Goal: Information Seeking & Learning: Learn about a topic

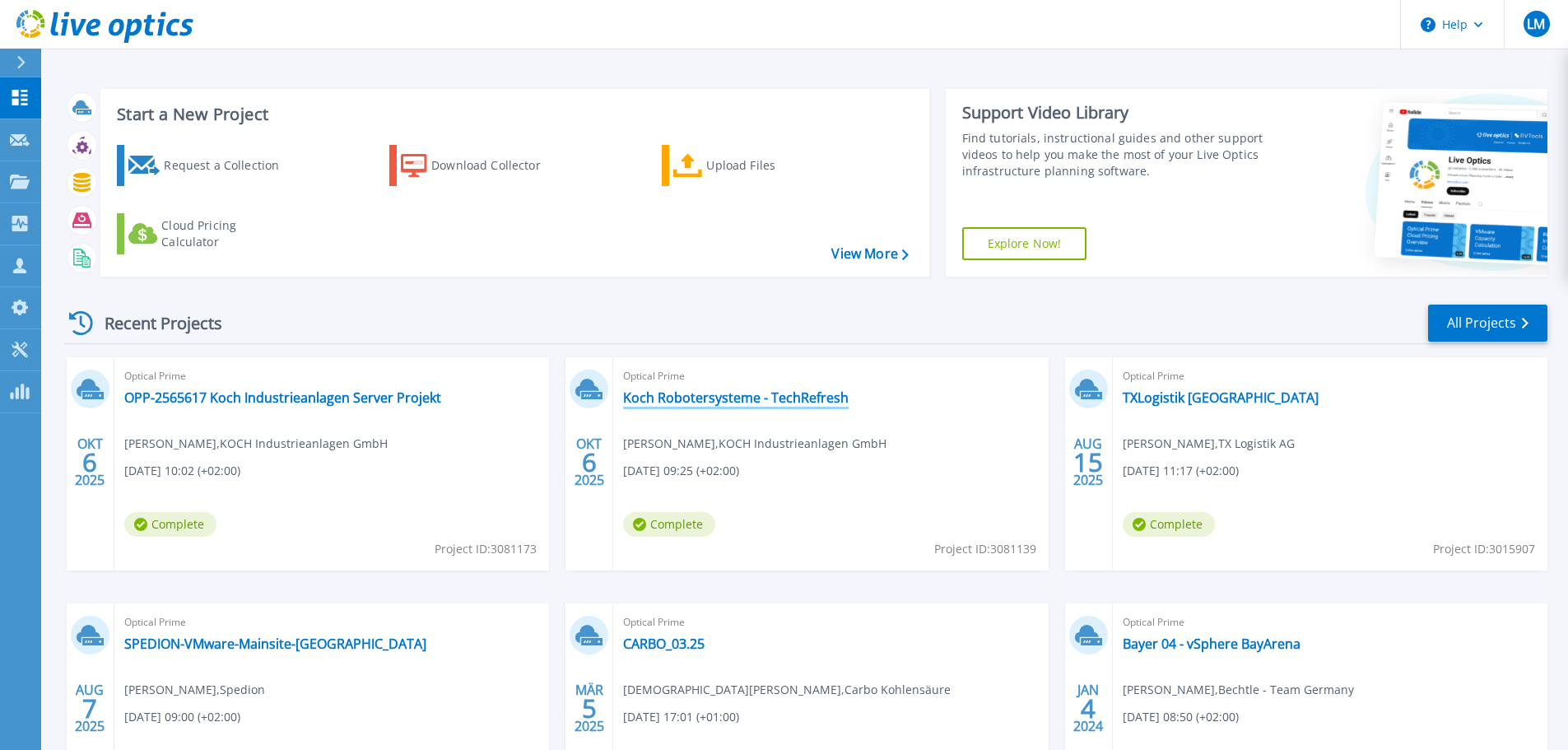
click at [815, 392] on link "Koch Robotersysteme - TechRefresh" at bounding box center [736, 398] width 226 height 17
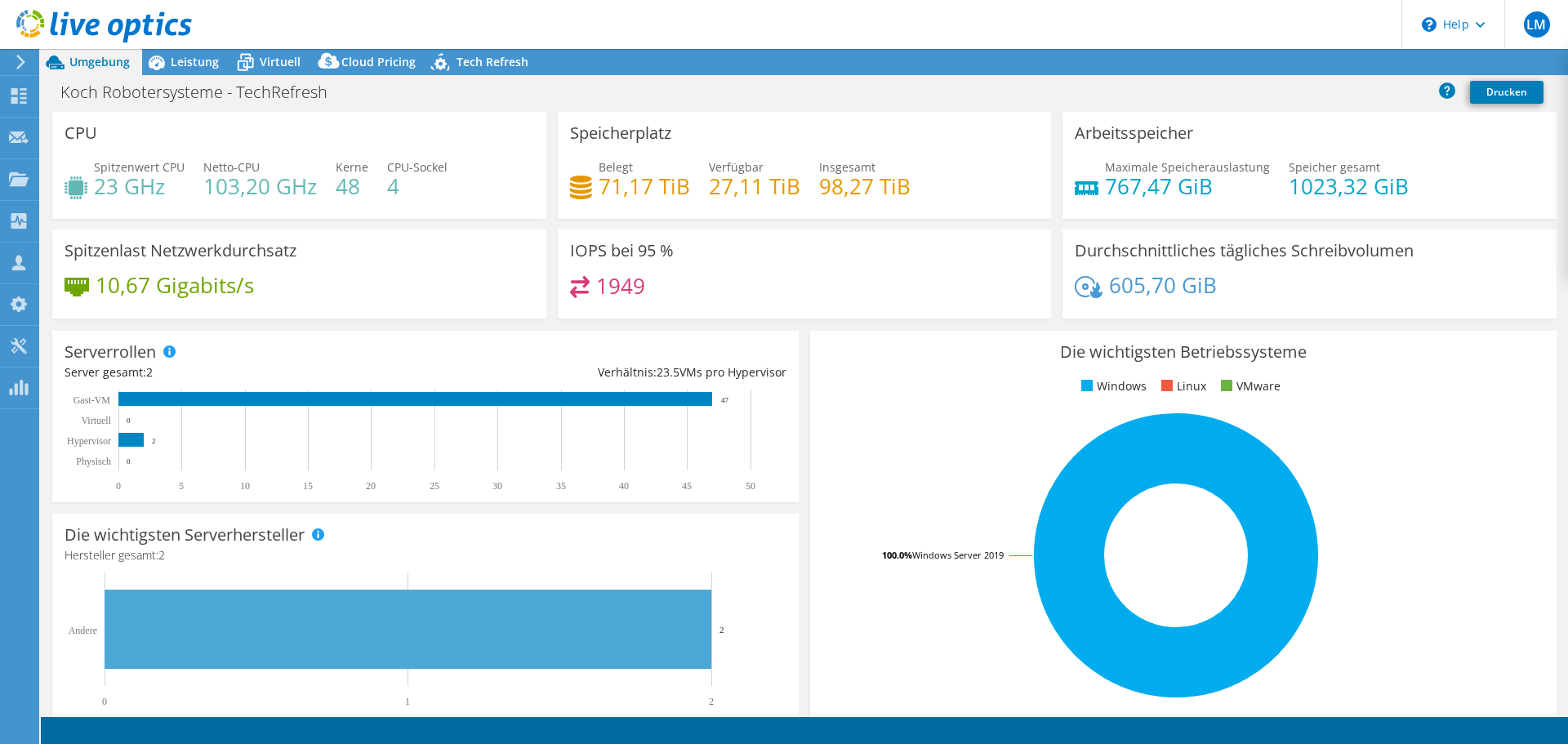
select select "USD"
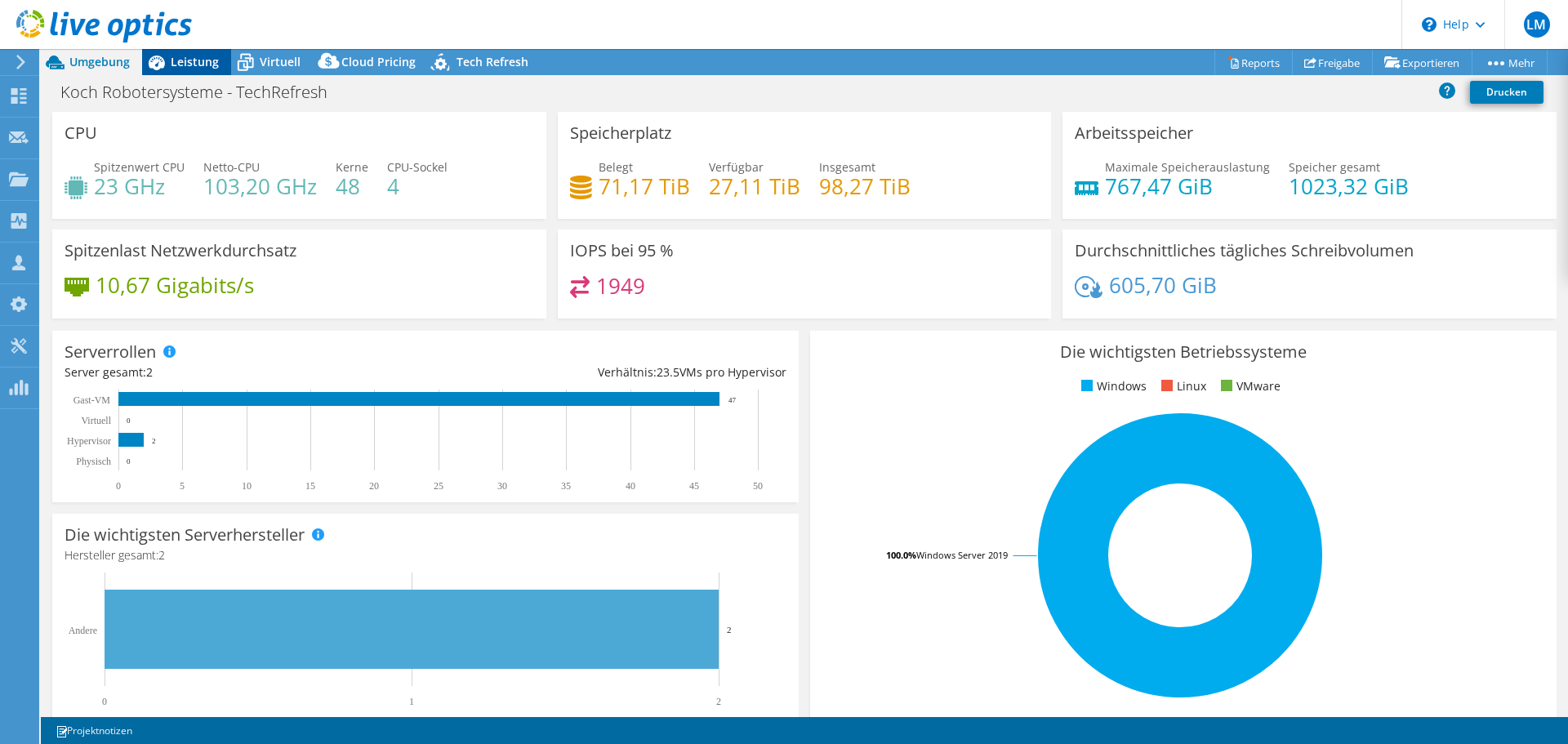
click at [189, 62] on span "Leistung" at bounding box center [195, 62] width 49 height 16
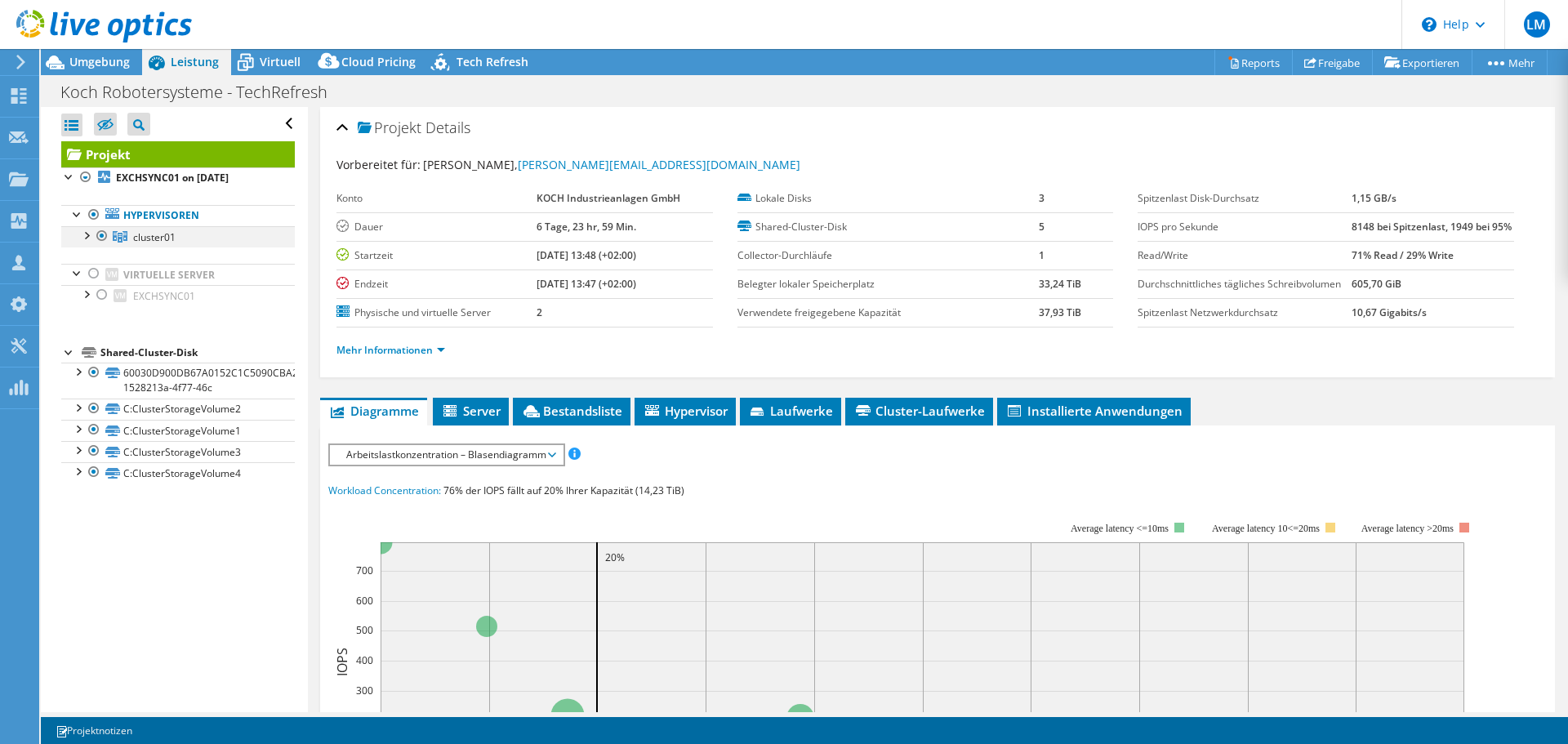
click at [91, 229] on div at bounding box center [86, 234] width 17 height 17
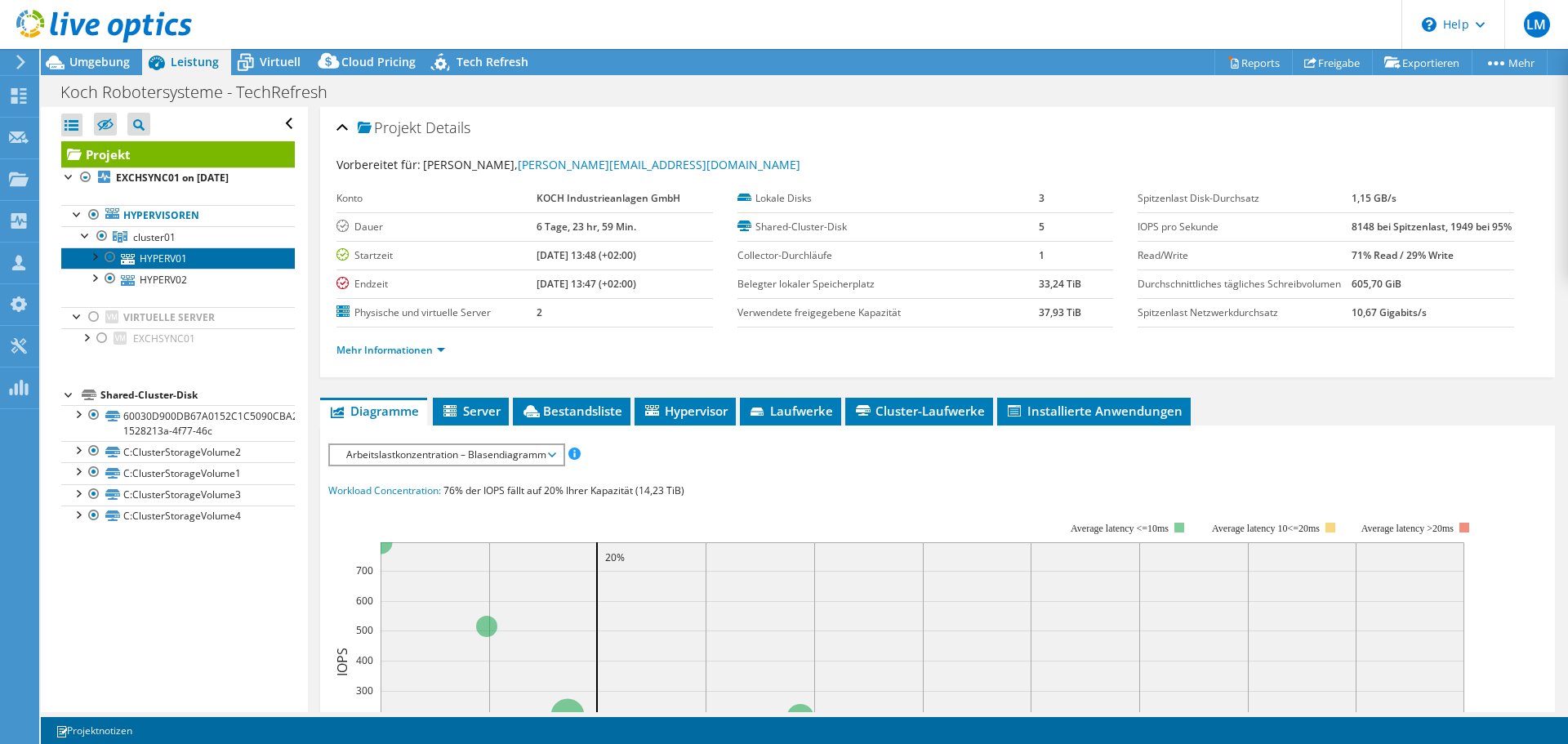
click at [130, 256] on icon at bounding box center [128, 259] width 14 height 10
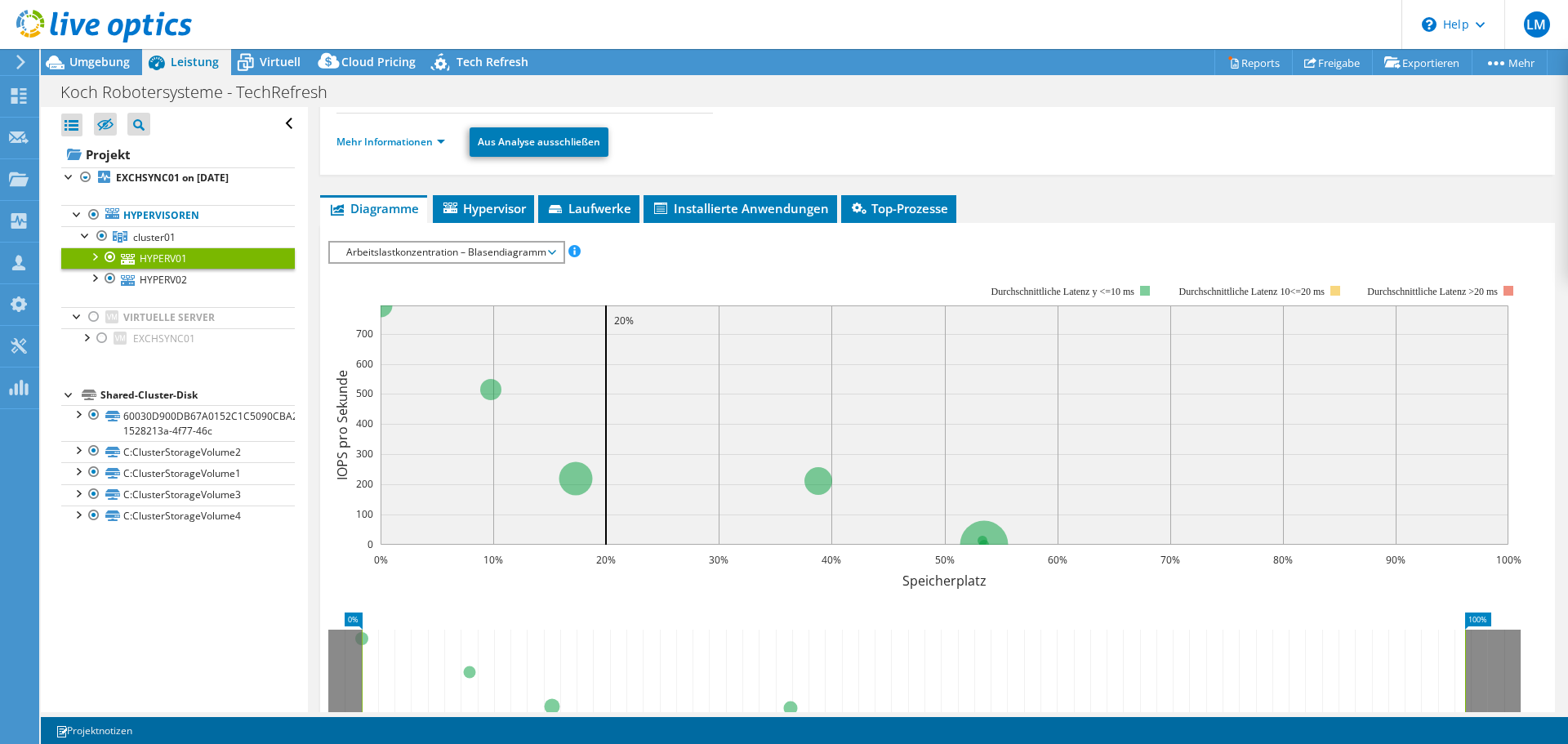
scroll to position [42, 0]
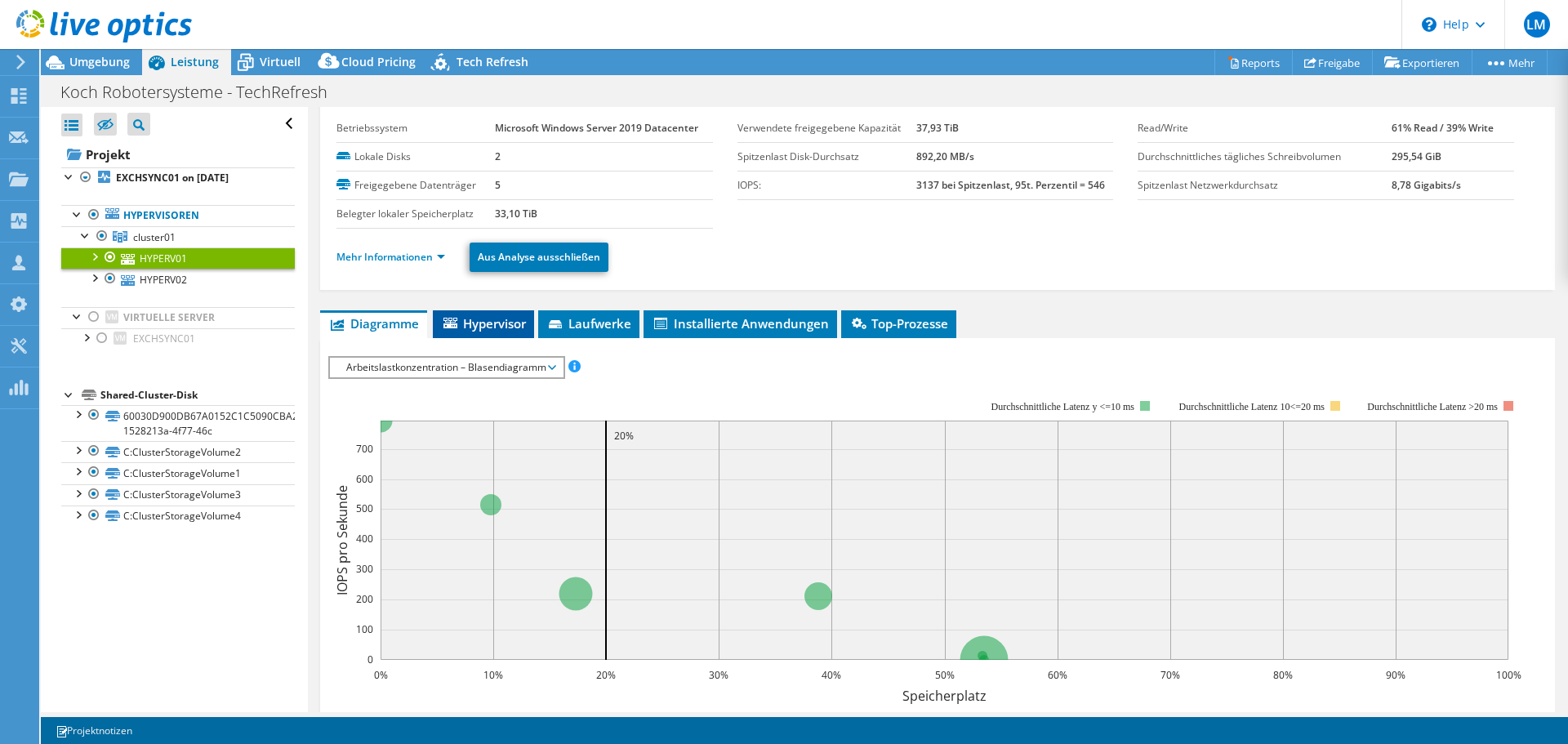
click at [505, 325] on span "Hypervisor" at bounding box center [483, 324] width 85 height 17
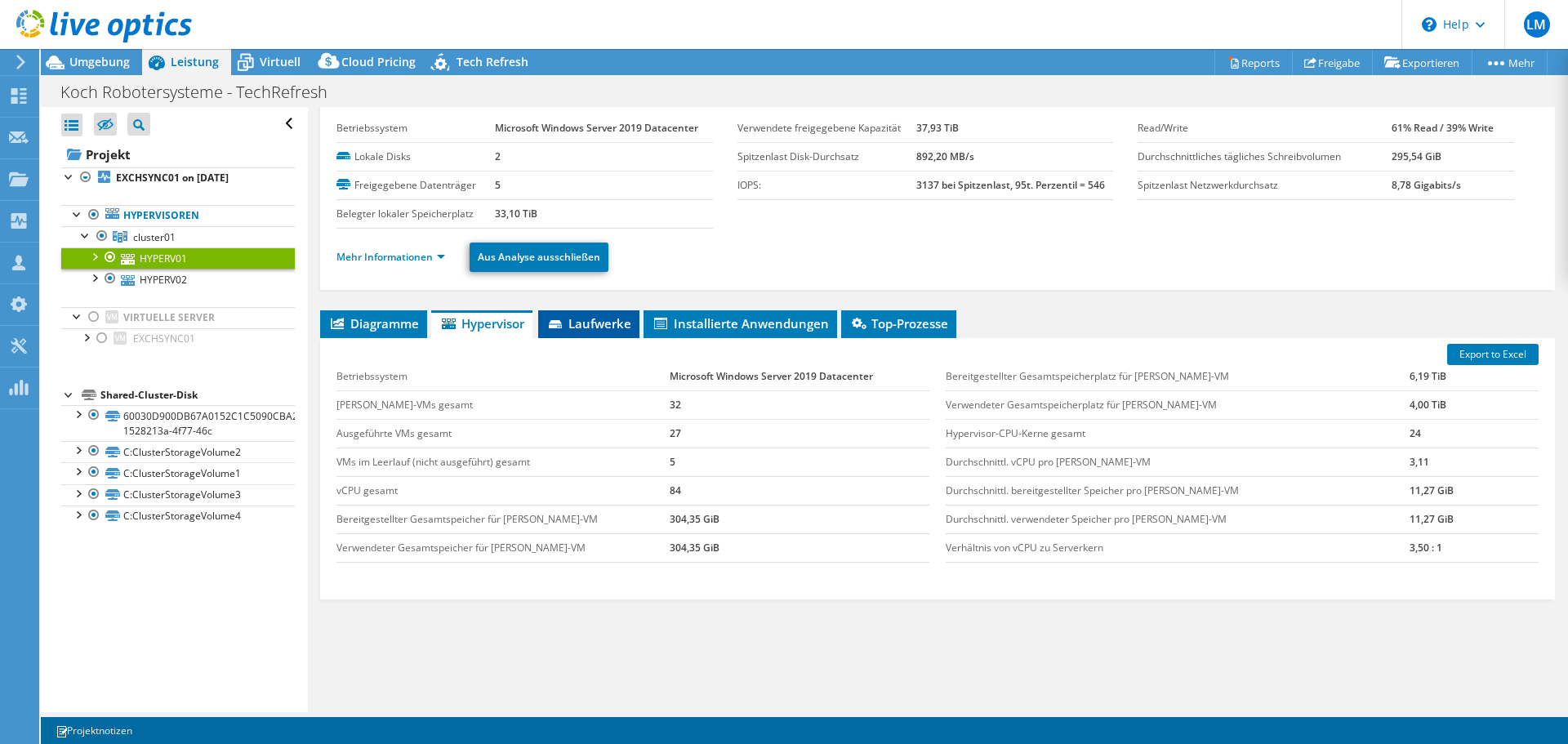
click at [572, 316] on span "Laufwerke" at bounding box center [588, 324] width 85 height 17
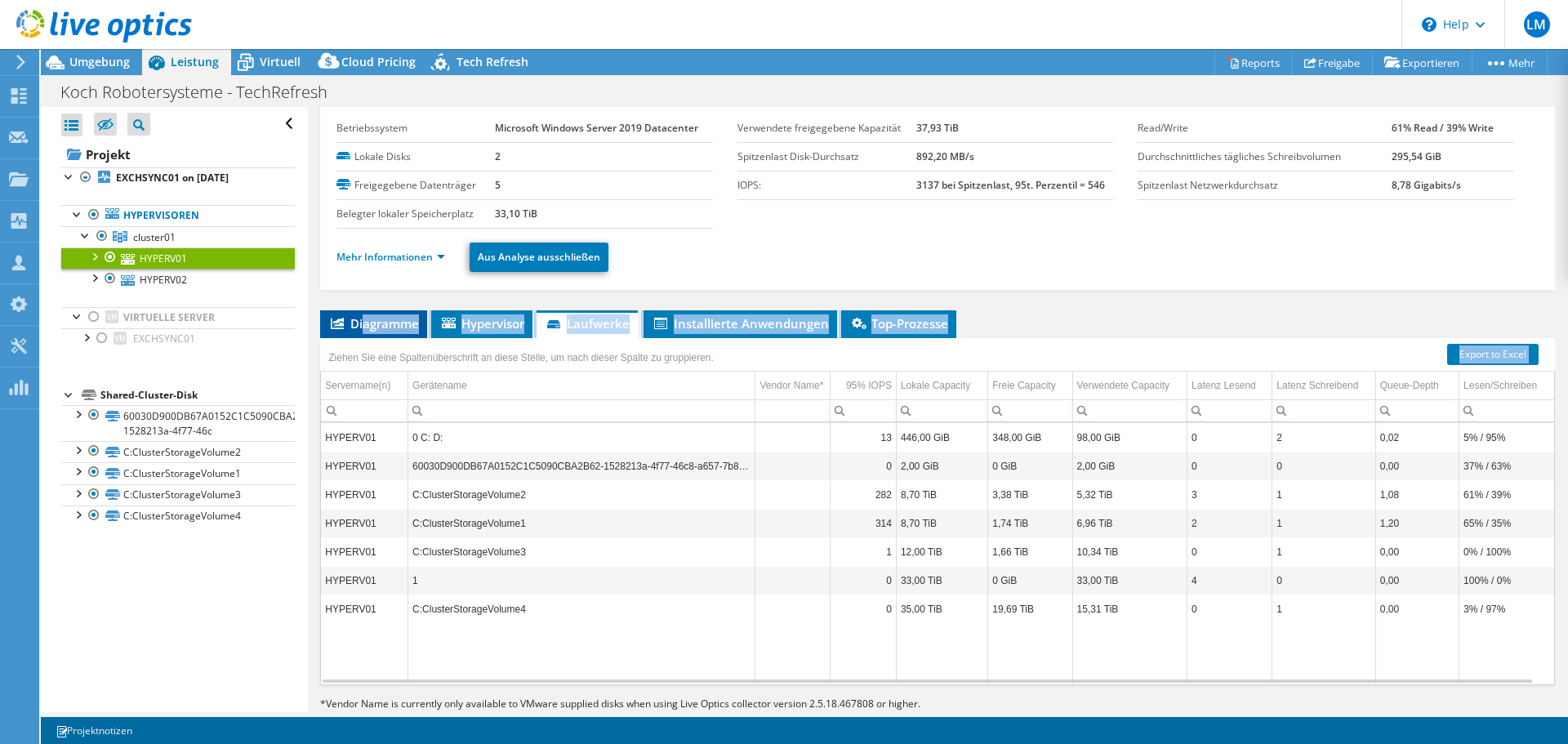
click at [363, 337] on div "Diagramme Server Bestandsliste Hypervisor Laufwerke Cluster-Laufwerke 0%" at bounding box center [937, 515] width 1235 height 409
click at [371, 333] on li "Diagramme" at bounding box center [373, 325] width 107 height 28
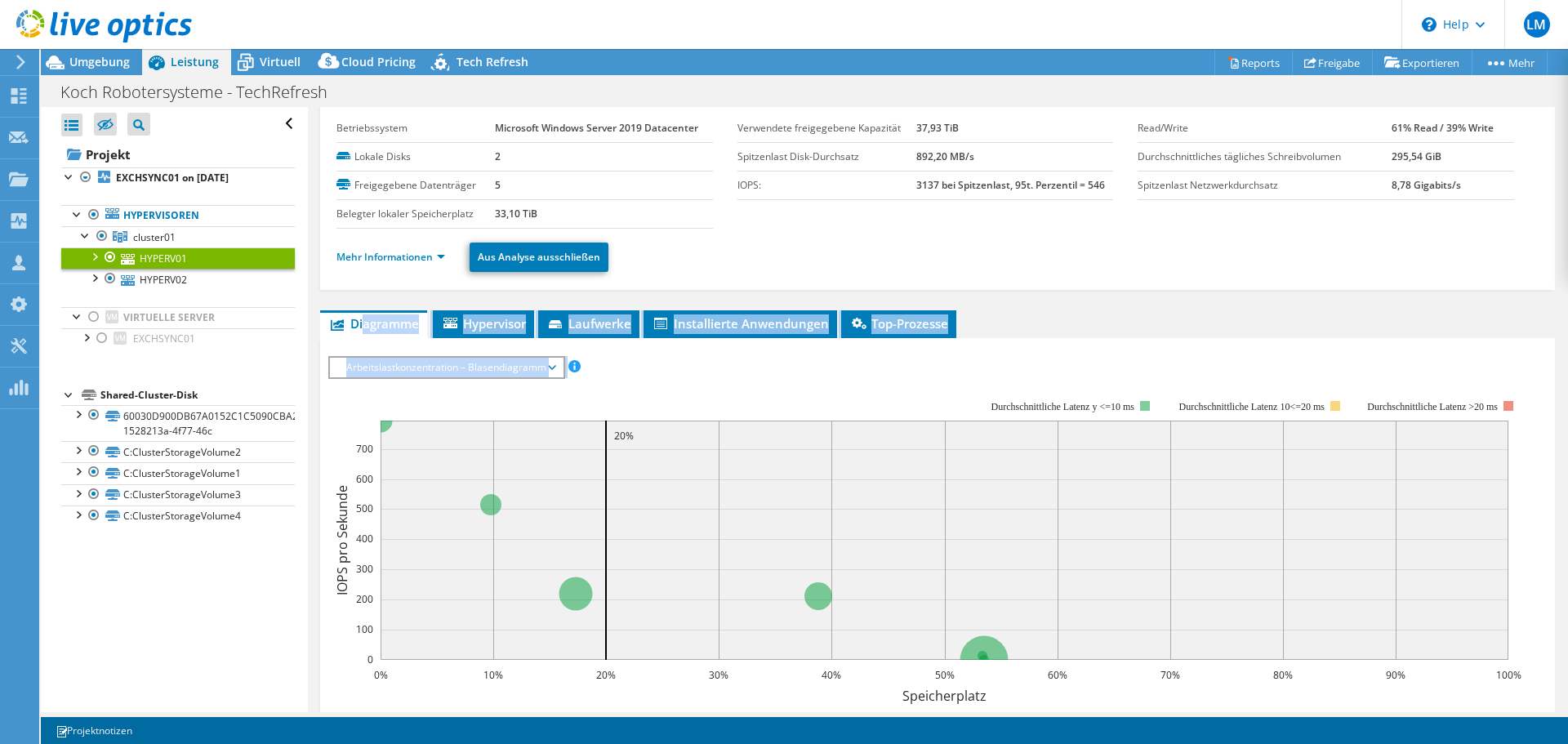
click at [348, 461] on rect at bounding box center [925, 541] width 1193 height 327
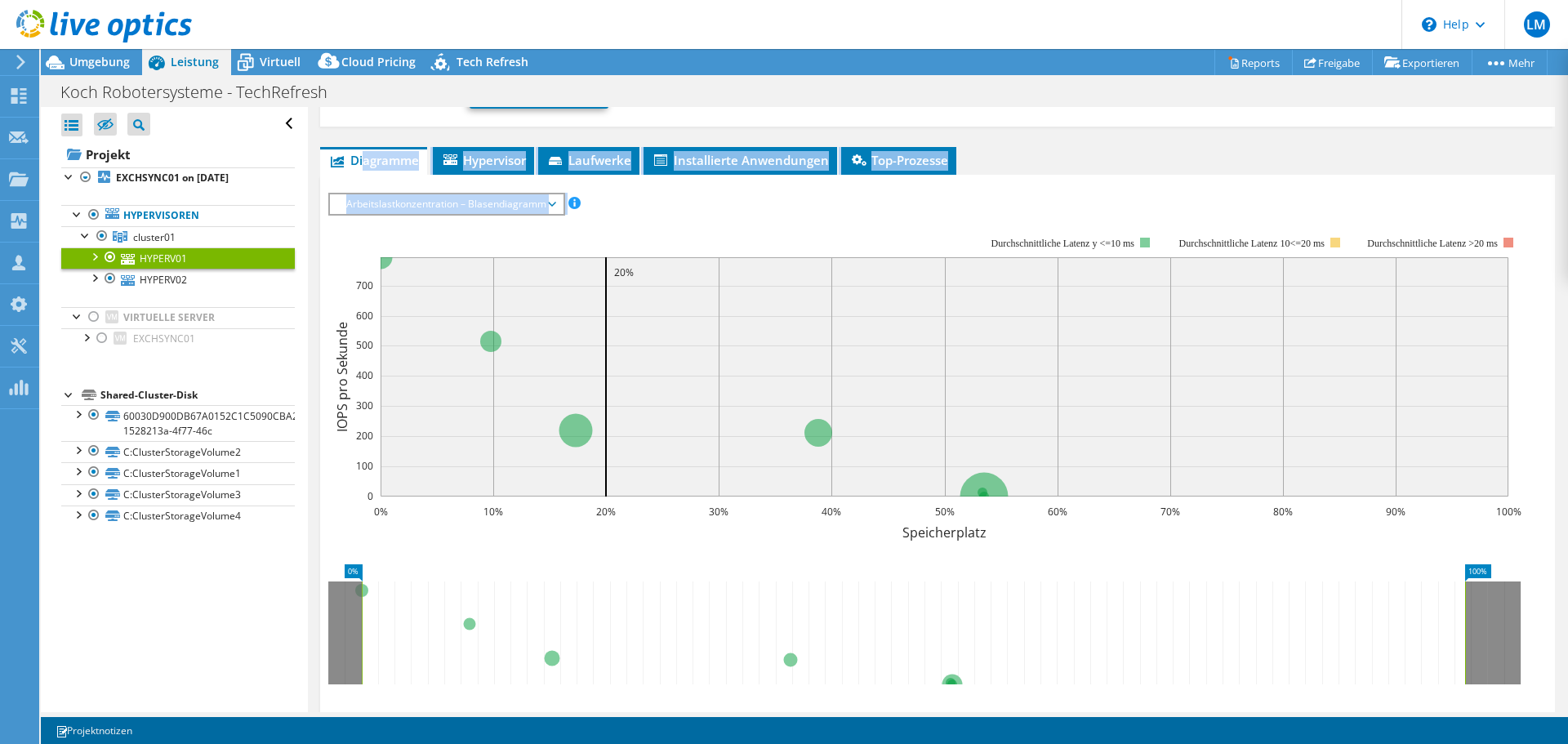
scroll to position [0, 0]
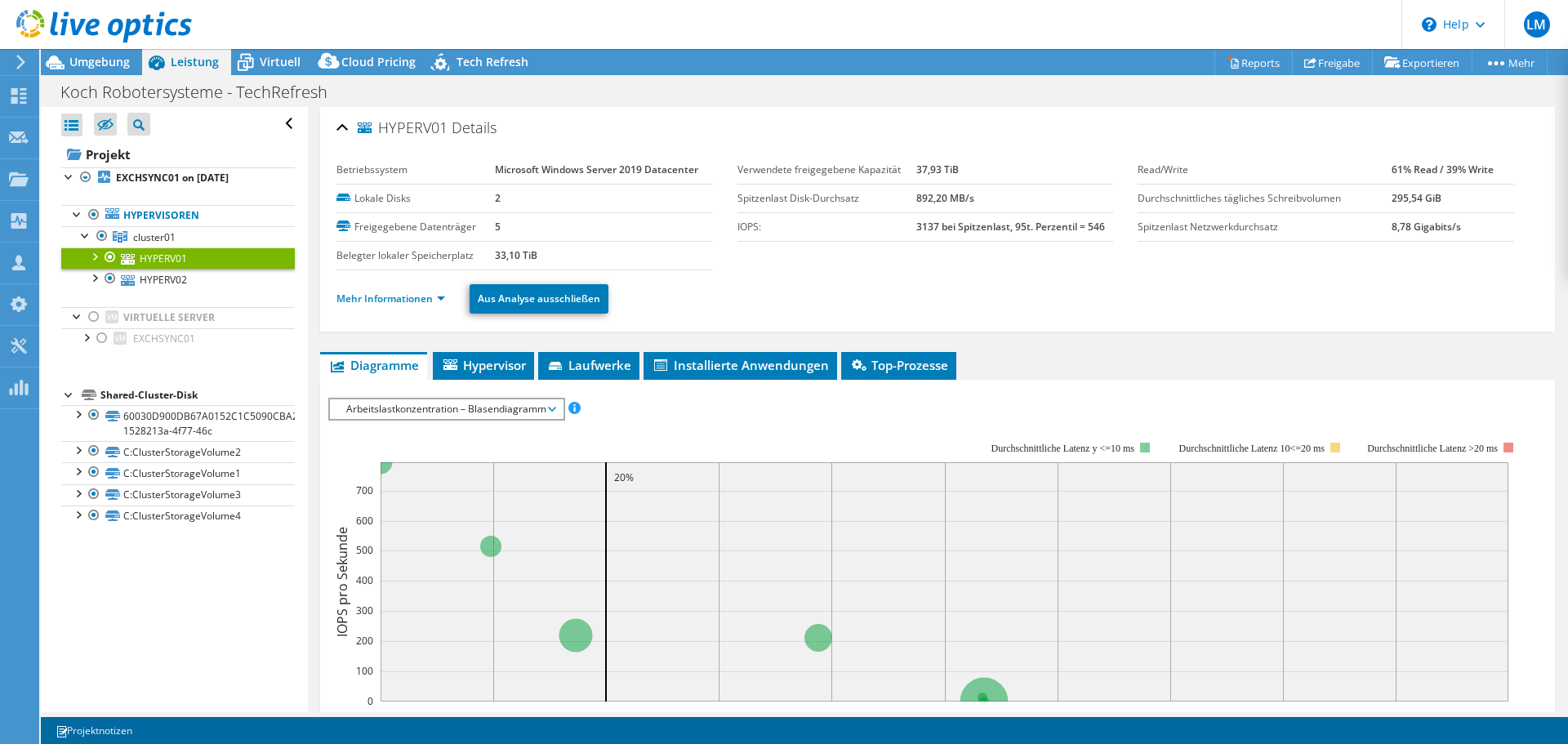
click at [169, 200] on ul "Hypervisoren cluster01 HYPERV01" at bounding box center [178, 277] width 233 height 177
click at [166, 218] on link "Hypervisoren" at bounding box center [178, 216] width 233 height 21
click at [278, 258] on link "HYPERV01" at bounding box center [178, 258] width 233 height 21
click at [451, 355] on li "Hypervisor" at bounding box center [483, 366] width 102 height 28
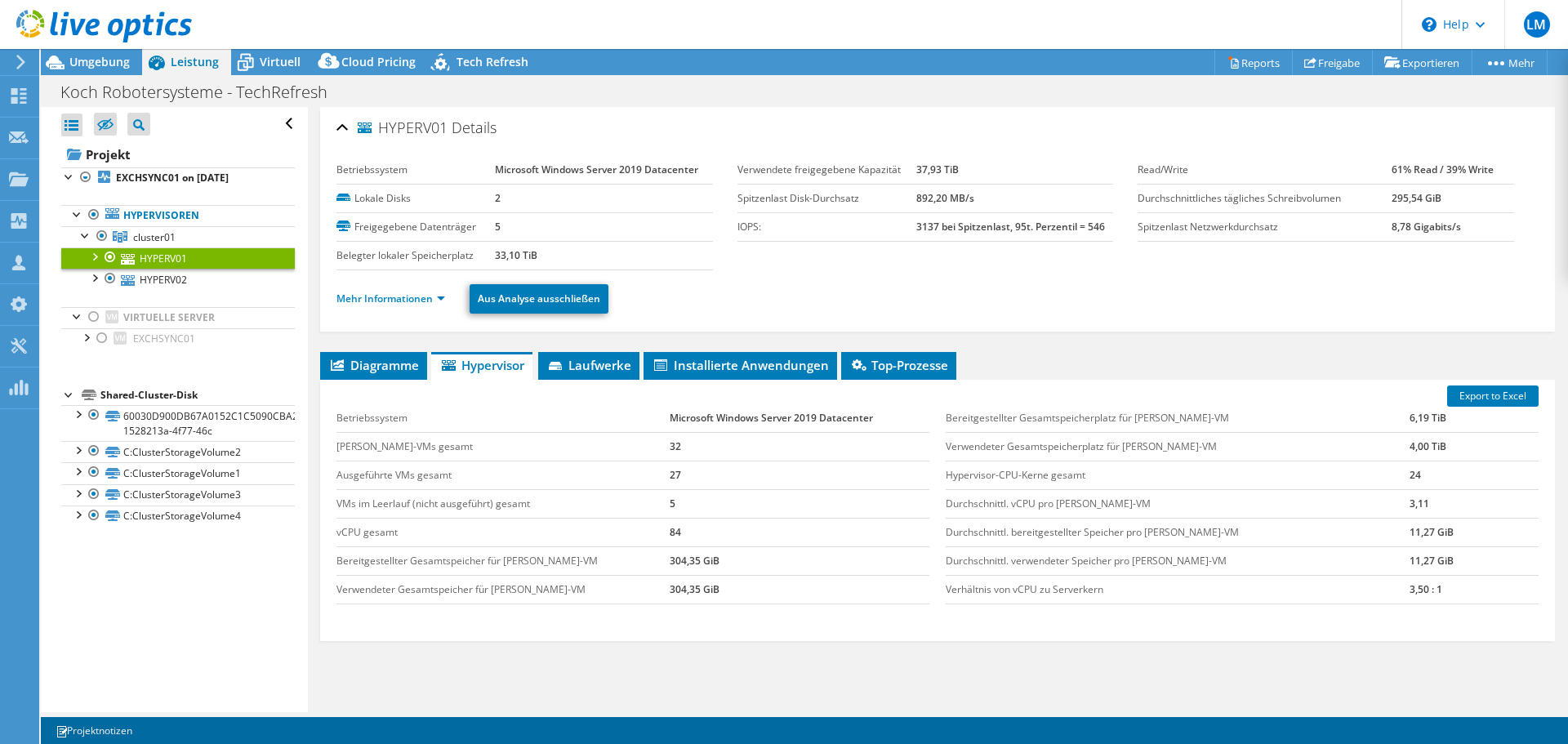
click at [417, 308] on ul "Mehr Informationen Aus Analyse ausschließen" at bounding box center [938, 297] width 1202 height 34
click at [406, 290] on li "Mehr Informationen" at bounding box center [396, 299] width 119 height 18
click at [405, 295] on link "Mehr Informationen" at bounding box center [391, 298] width 108 height 14
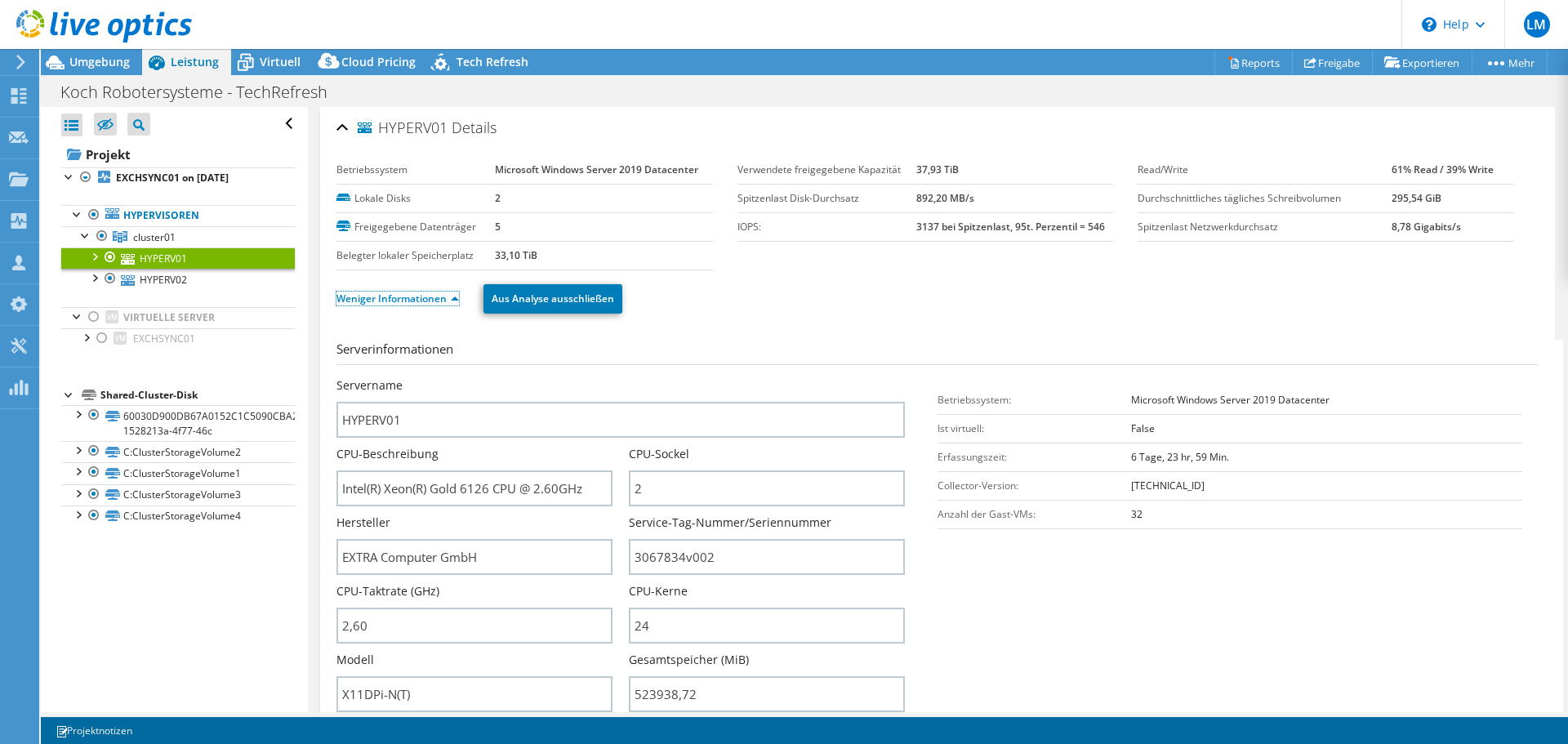
scroll to position [82, 0]
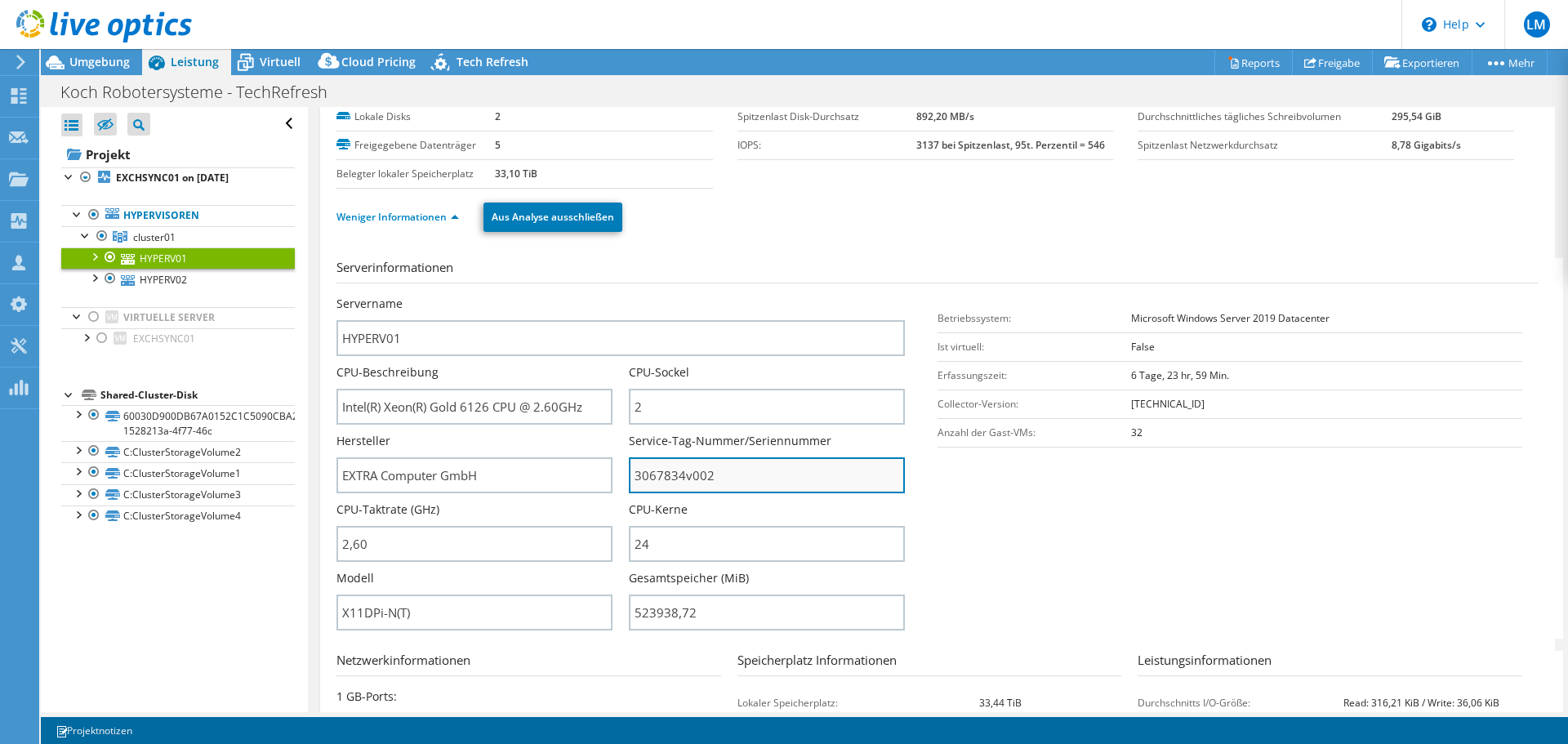
click at [703, 474] on input "3067834v002" at bounding box center [767, 475] width 276 height 36
click at [1105, 572] on section "Serverinformationen Servername HYPERV01 CPU-Beschreibung Intel(R) Xeon(R) Gold …" at bounding box center [942, 449] width 1211 height 381
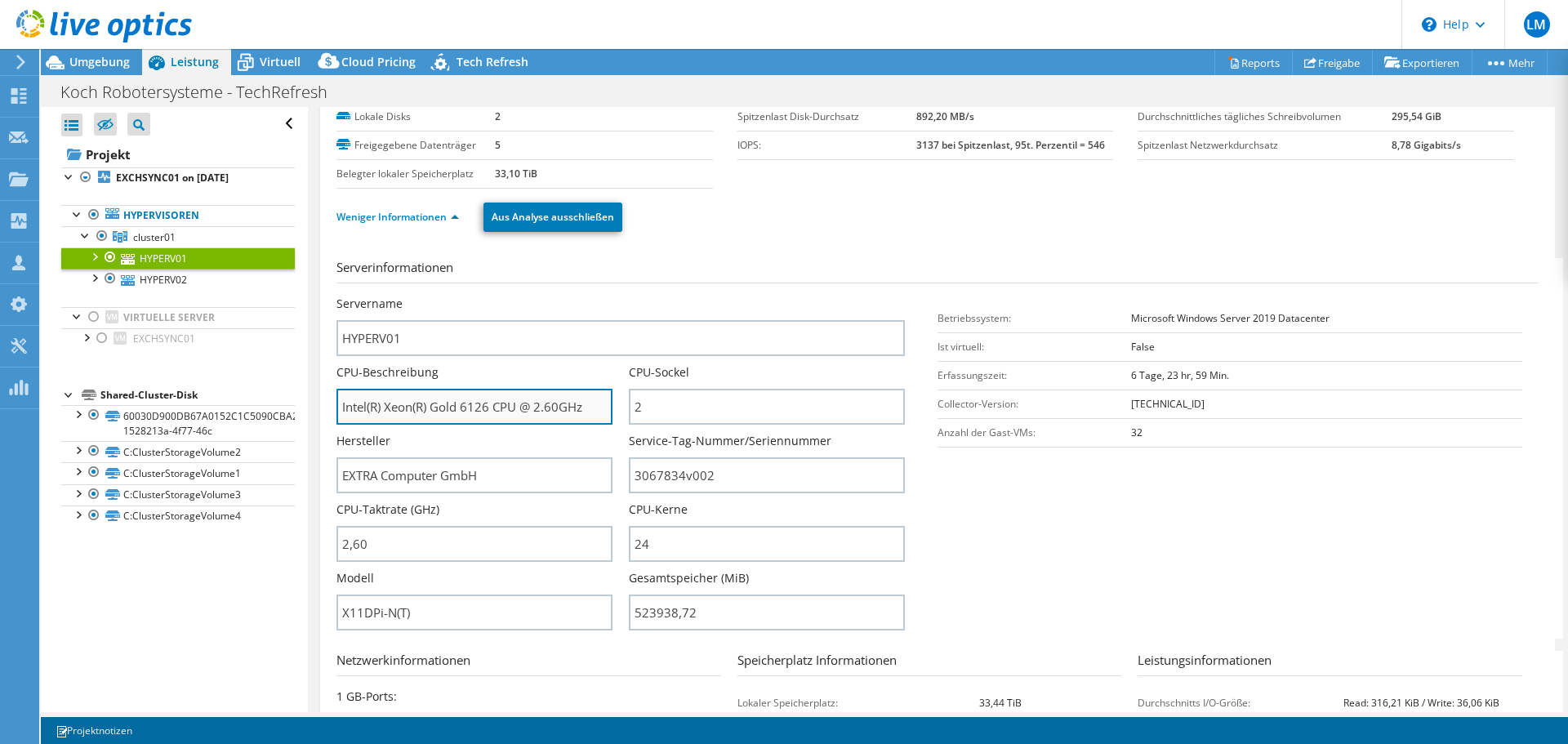
click at [441, 402] on input "Intel(R) Xeon(R) Gold 6126 CPU @ 2.60GHz" at bounding box center [475, 407] width 276 height 36
drag, startPoint x: 434, startPoint y: 403, endPoint x: 490, endPoint y: 413, distance: 56.9
click at [490, 413] on input "Intel(R) Xeon(R) Gold 6126 CPU @ 2.60GHz" at bounding box center [475, 407] width 276 height 36
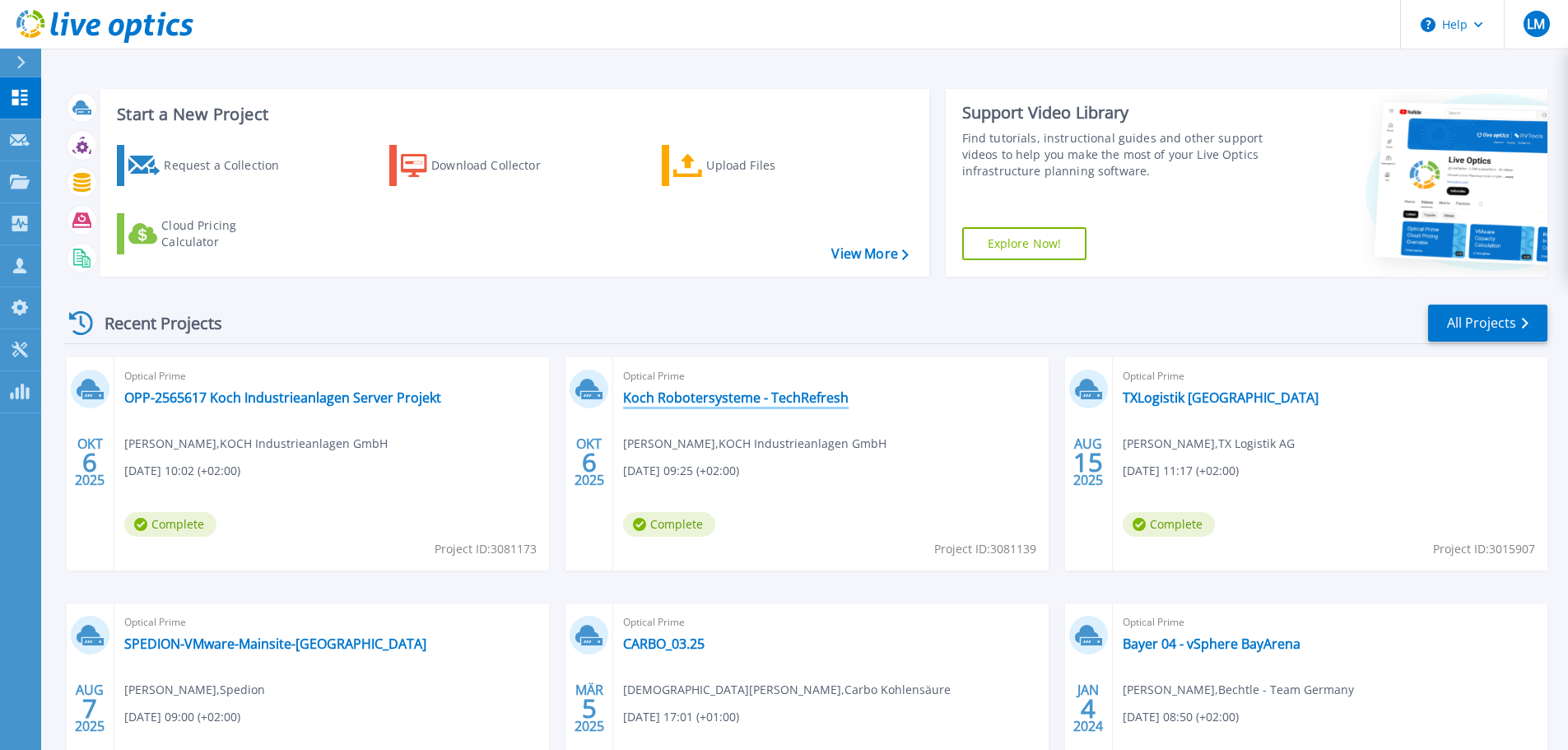
click at [694, 406] on link "Koch Robotersysteme - TechRefresh" at bounding box center [736, 398] width 226 height 17
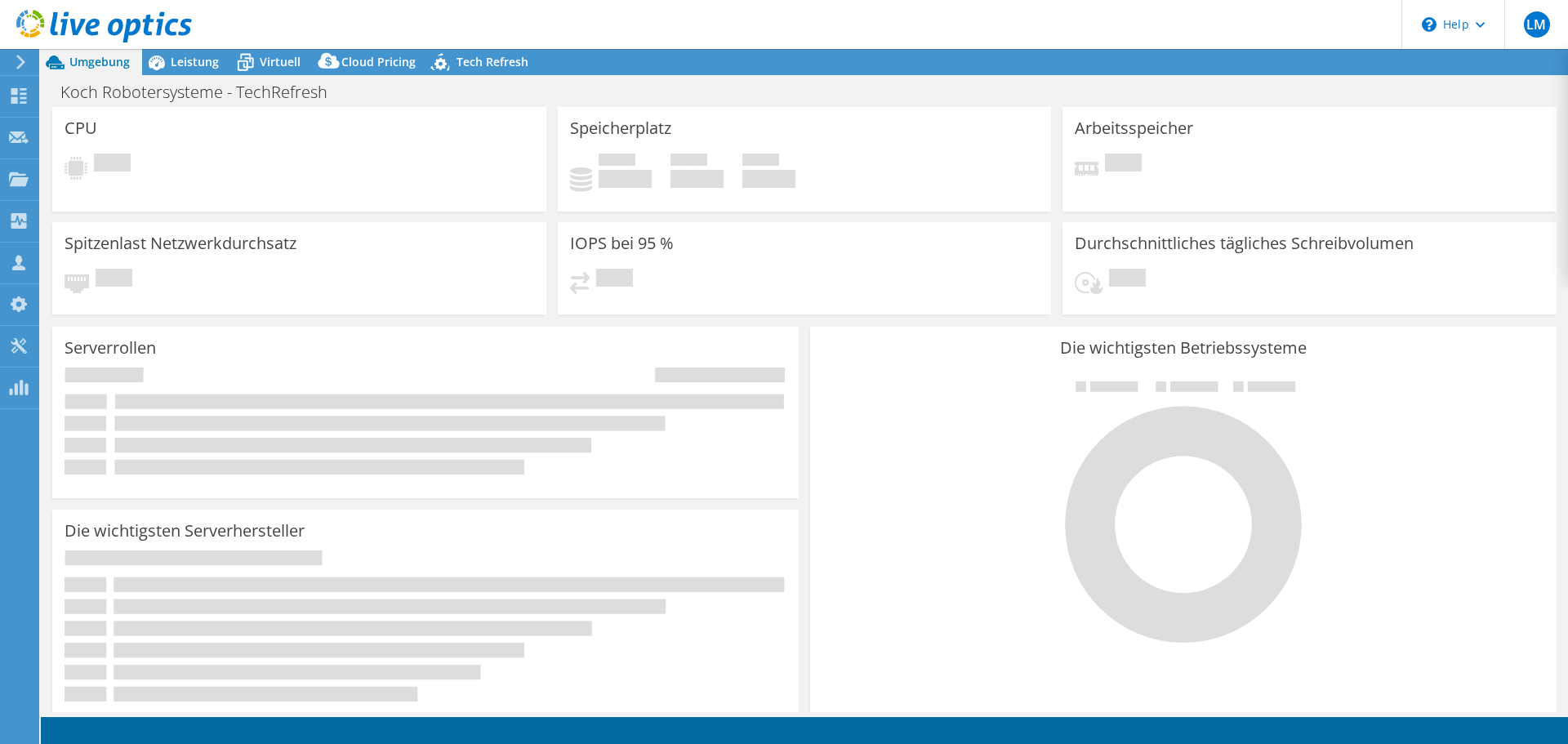
select select "USD"
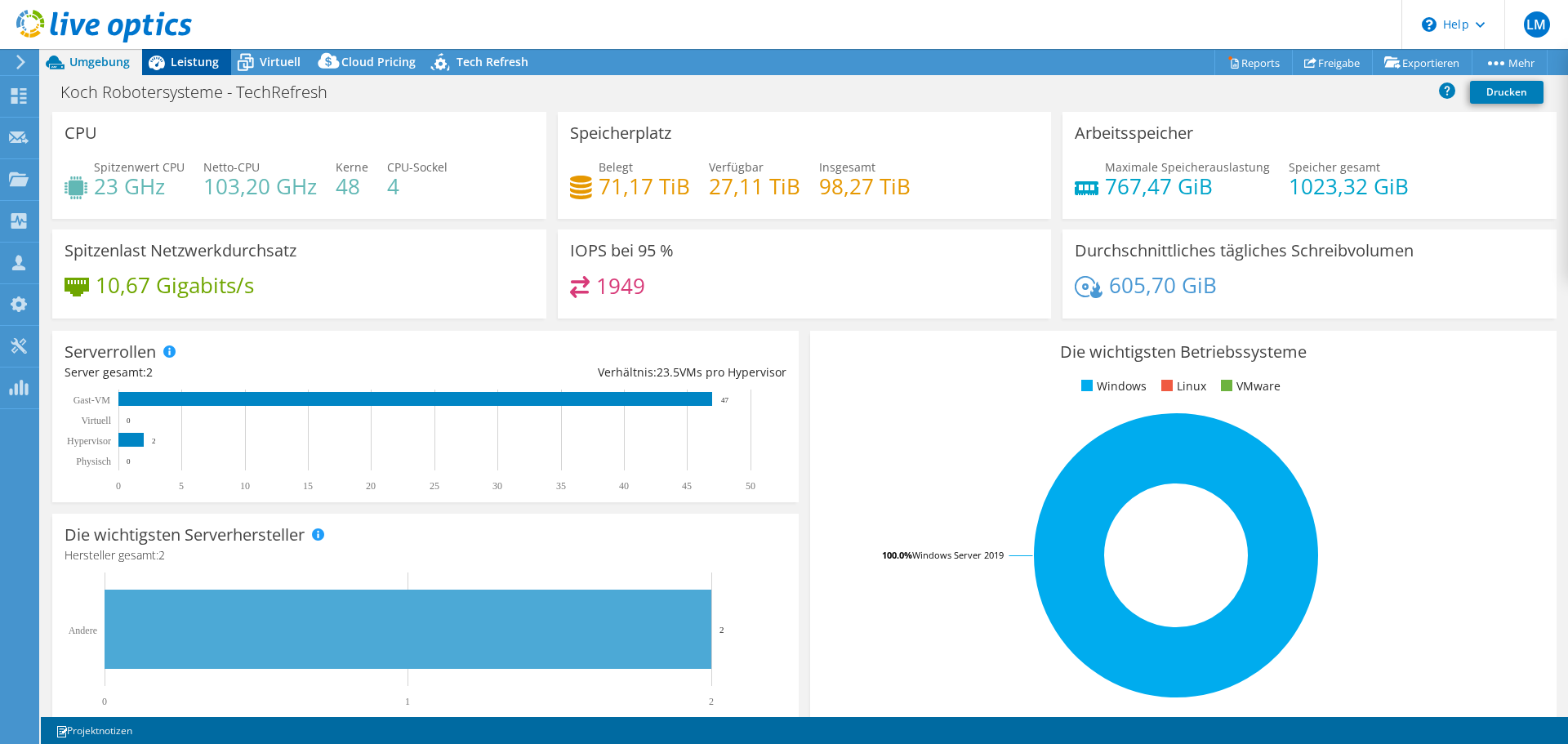
click at [160, 65] on icon at bounding box center [157, 63] width 17 height 15
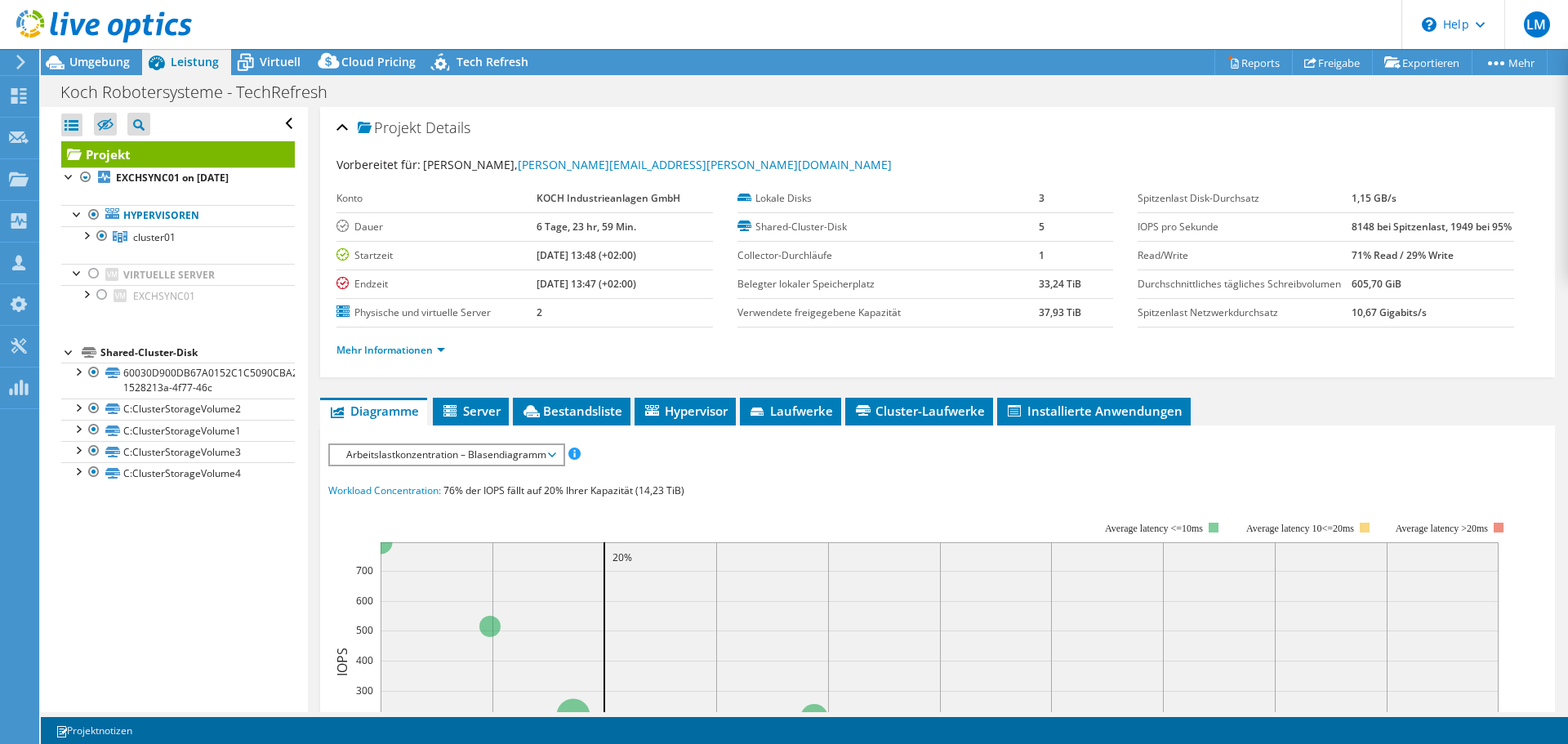
drag, startPoint x: 498, startPoint y: 429, endPoint x: 337, endPoint y: 122, distance: 346.7
click at [337, 122] on div "Projekt Details" at bounding box center [938, 129] width 1202 height 35
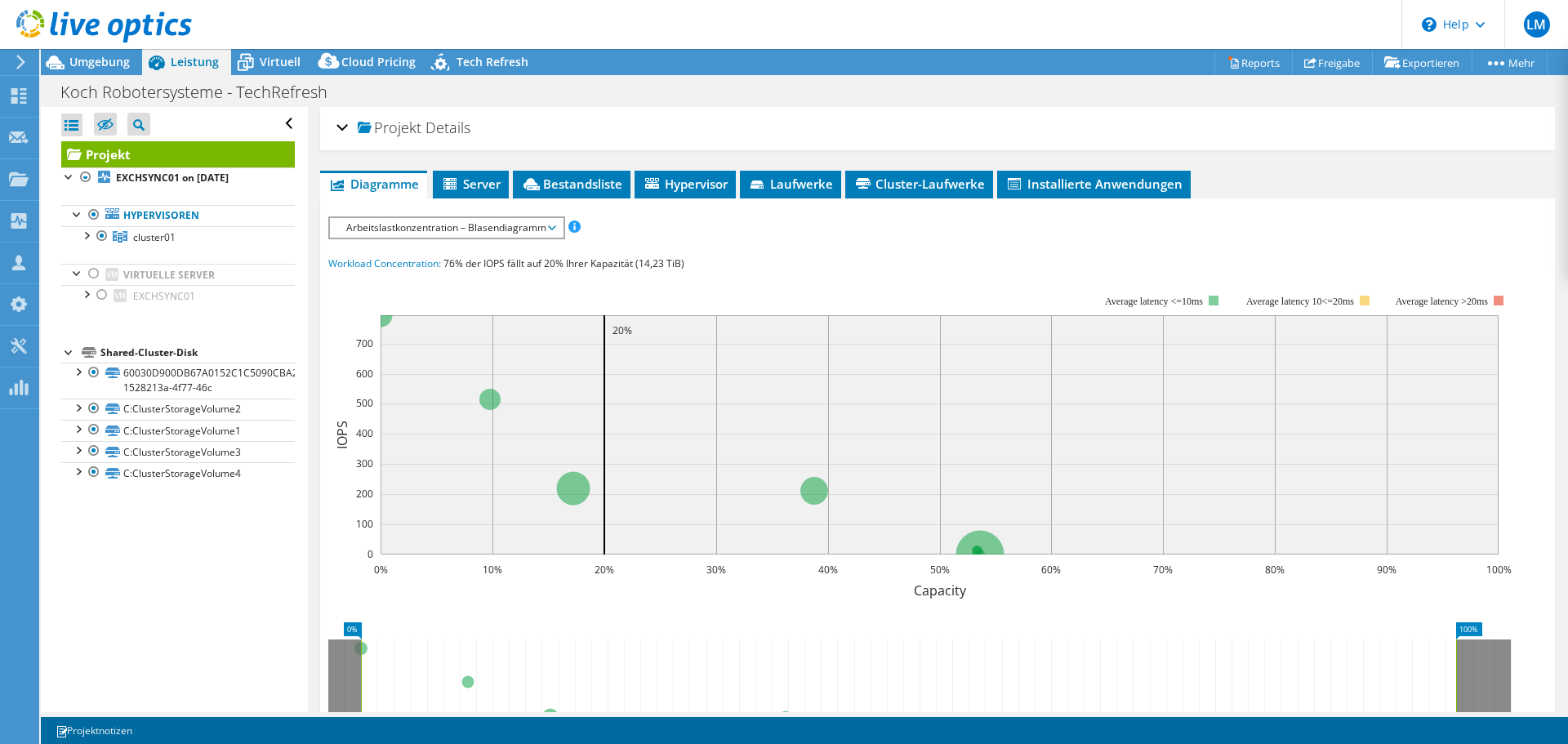
click at [342, 119] on div "Projekt Details" at bounding box center [938, 129] width 1202 height 35
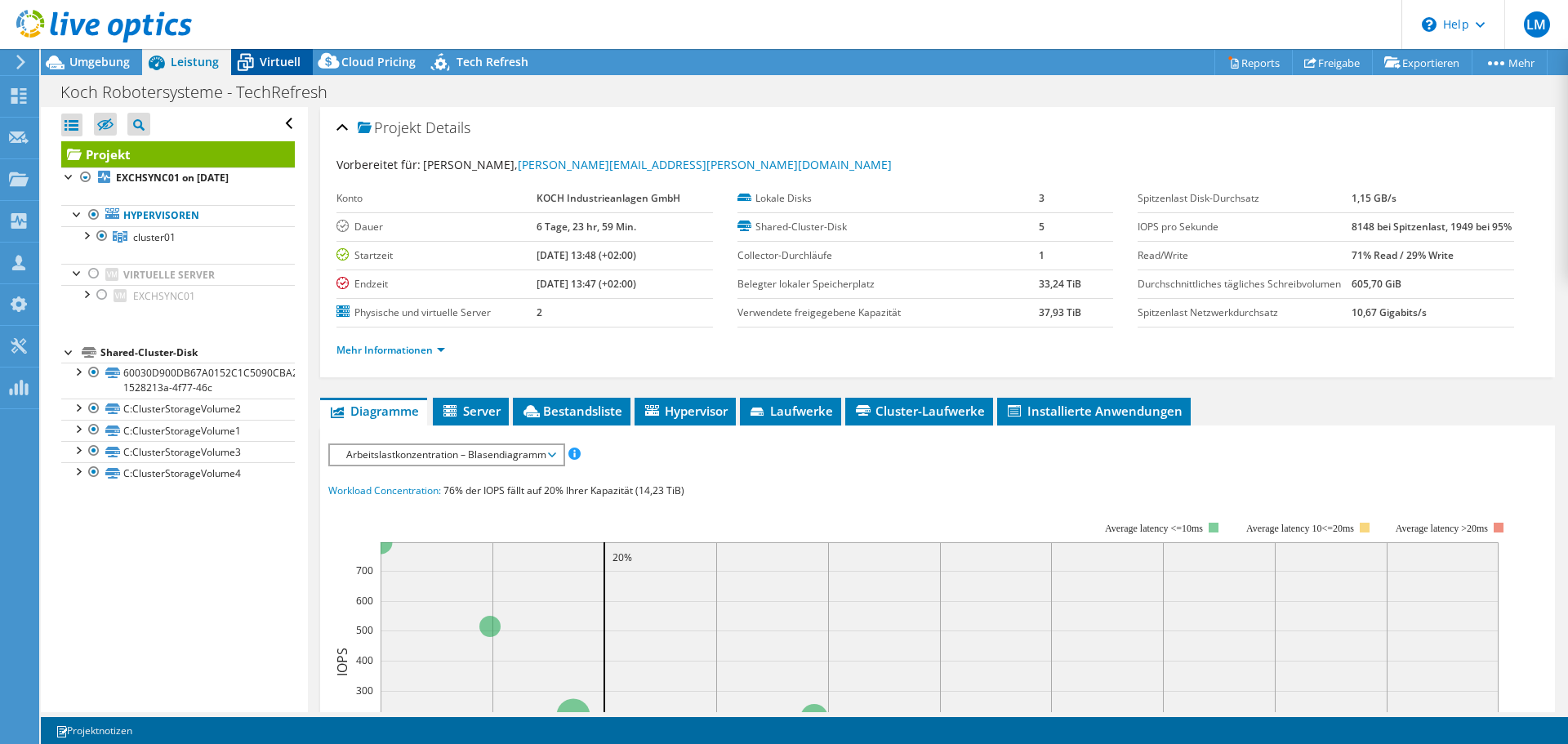
click at [280, 71] on div "Virtuell" at bounding box center [273, 63] width 82 height 26
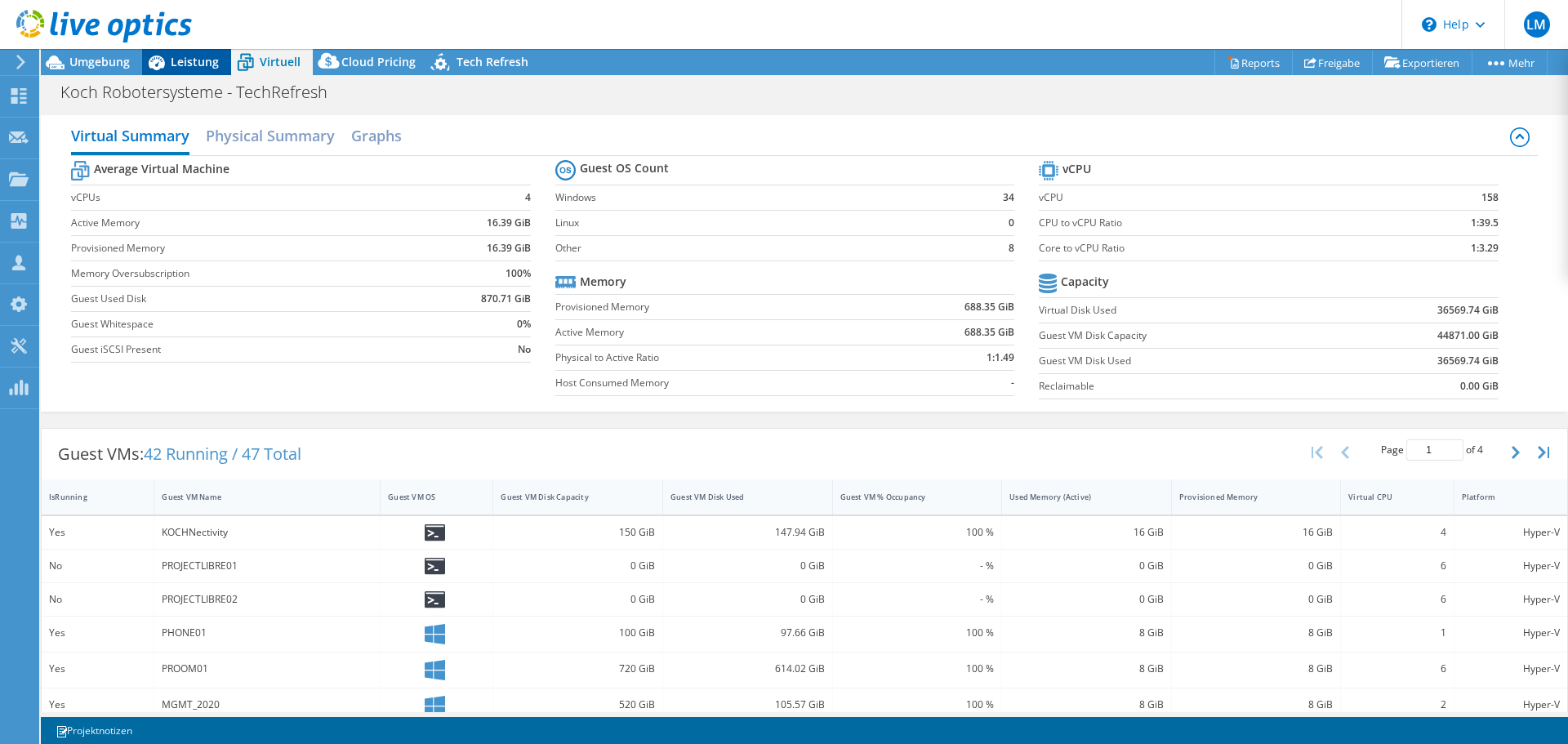
click at [180, 69] on span "Leistung" at bounding box center [195, 62] width 49 height 16
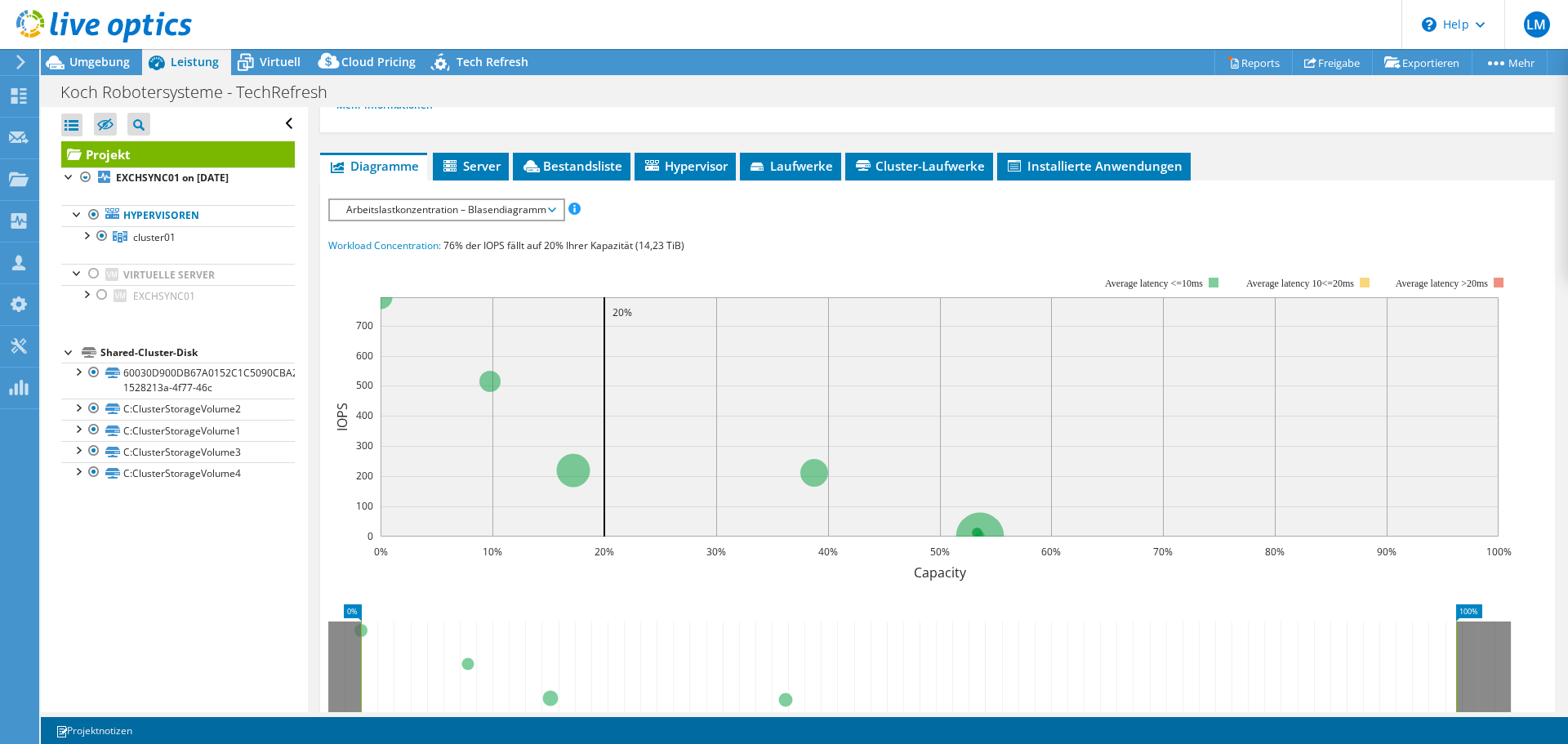
scroll to position [82, 0]
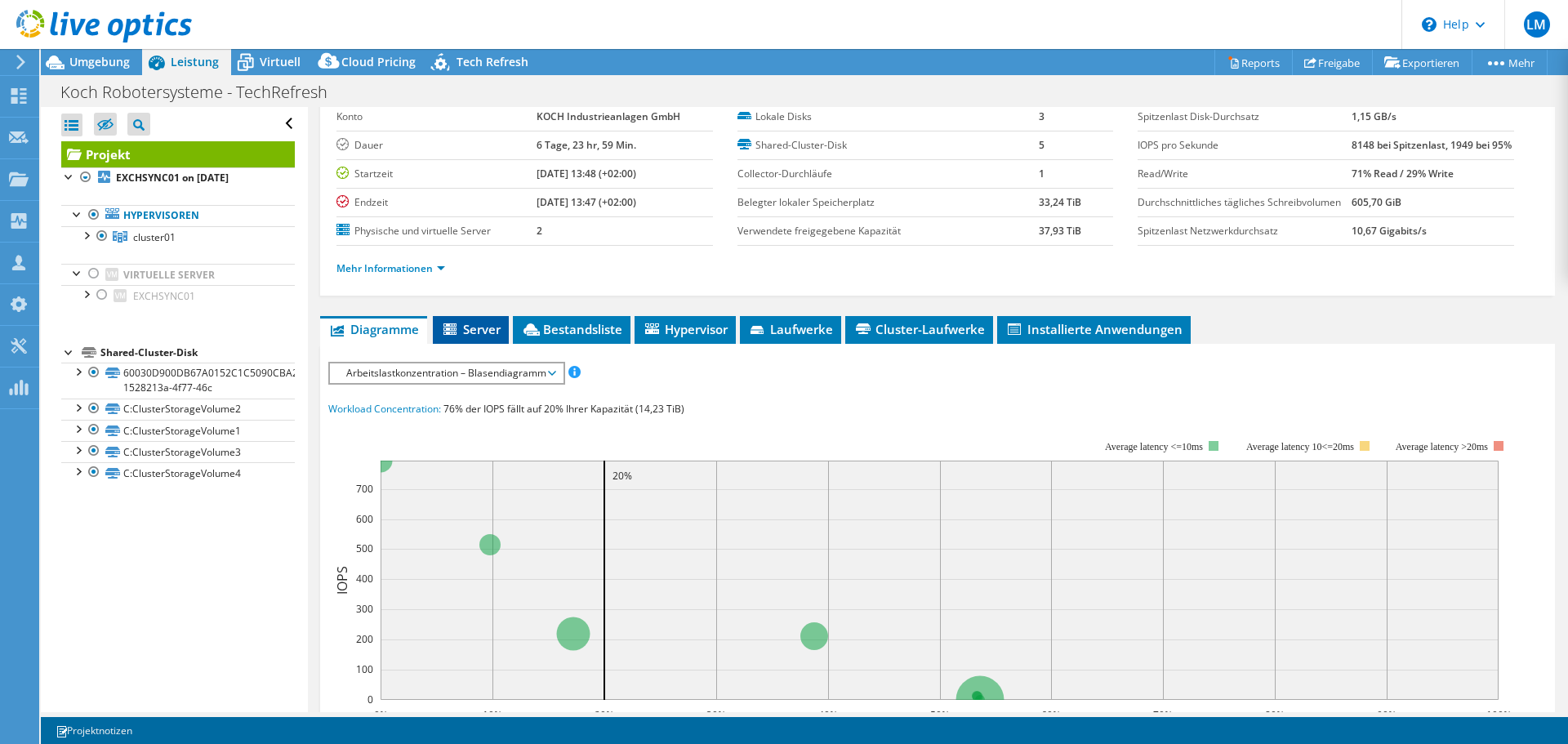
click at [489, 337] on span "Server" at bounding box center [471, 330] width 60 height 17
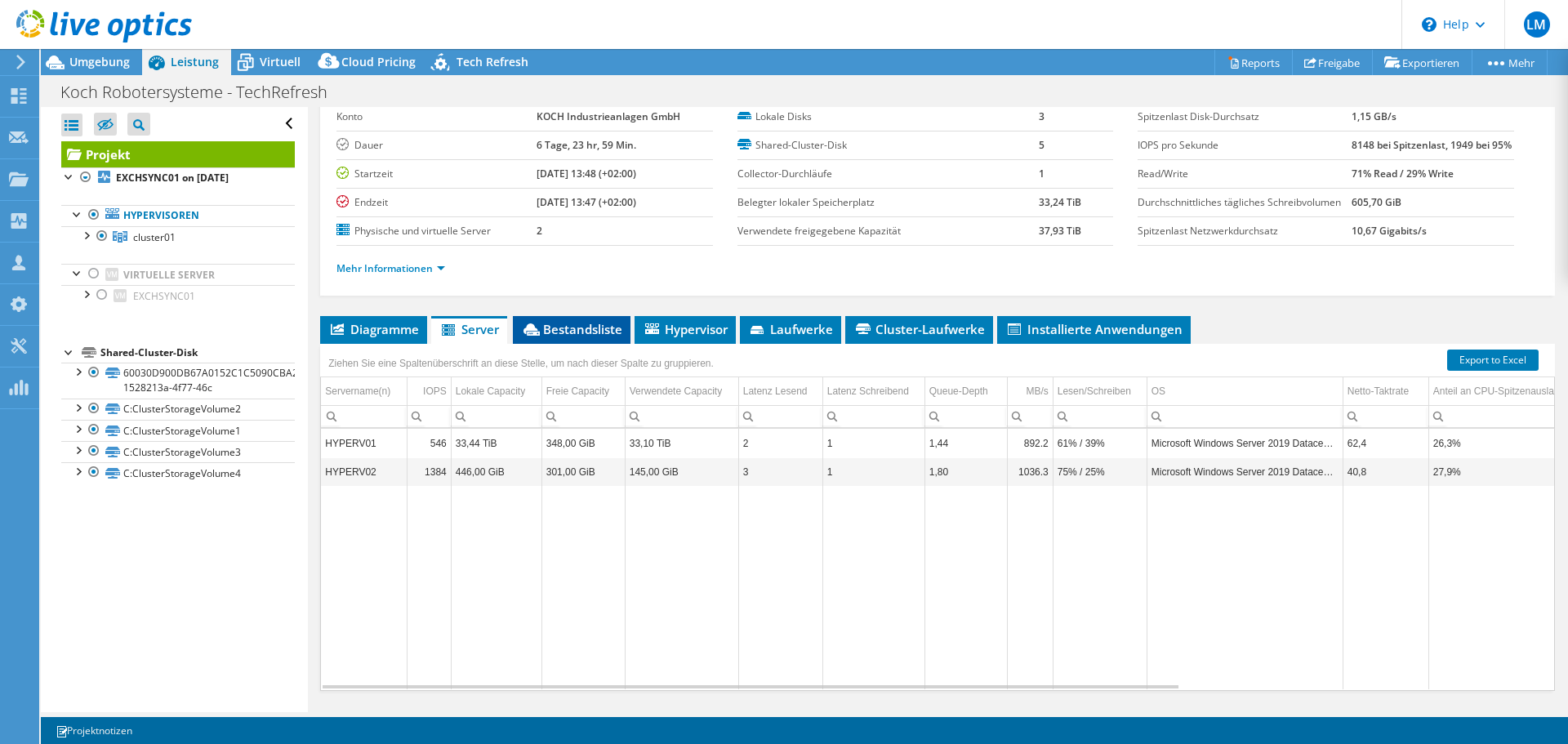
click at [614, 337] on span "Bestandsliste" at bounding box center [571, 330] width 102 height 17
